Goal: Navigation & Orientation: Find specific page/section

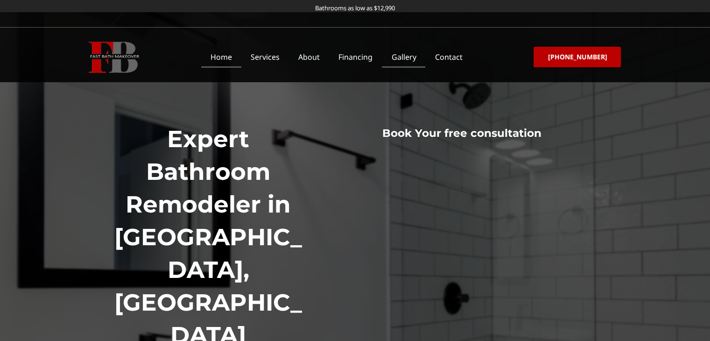
click at [420, 58] on link "Gallery" at bounding box center [403, 56] width 43 height 21
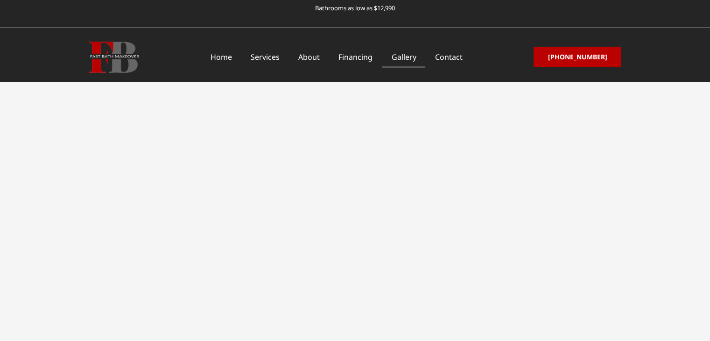
scroll to position [1166, 0]
click at [312, 58] on link "About" at bounding box center [309, 56] width 40 height 21
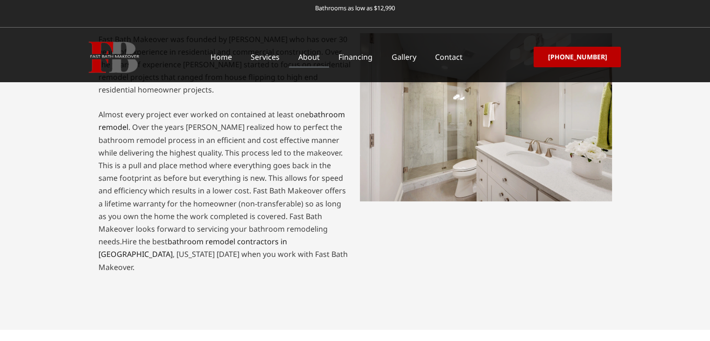
scroll to position [215, 0]
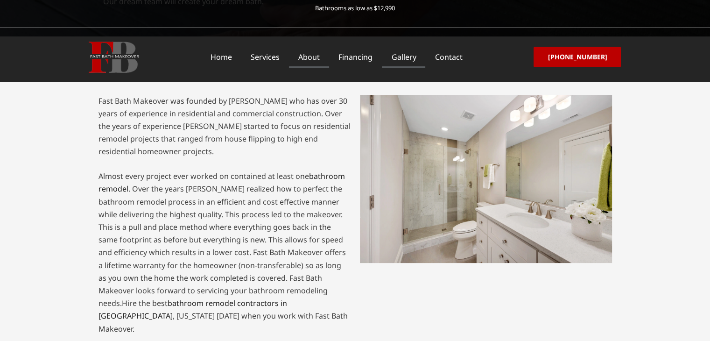
click at [411, 57] on link "Gallery" at bounding box center [403, 56] width 43 height 21
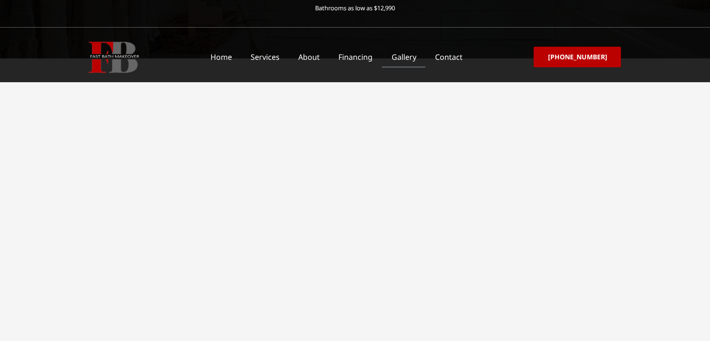
scroll to position [187, 0]
